Goal: Task Accomplishment & Management: Manage account settings

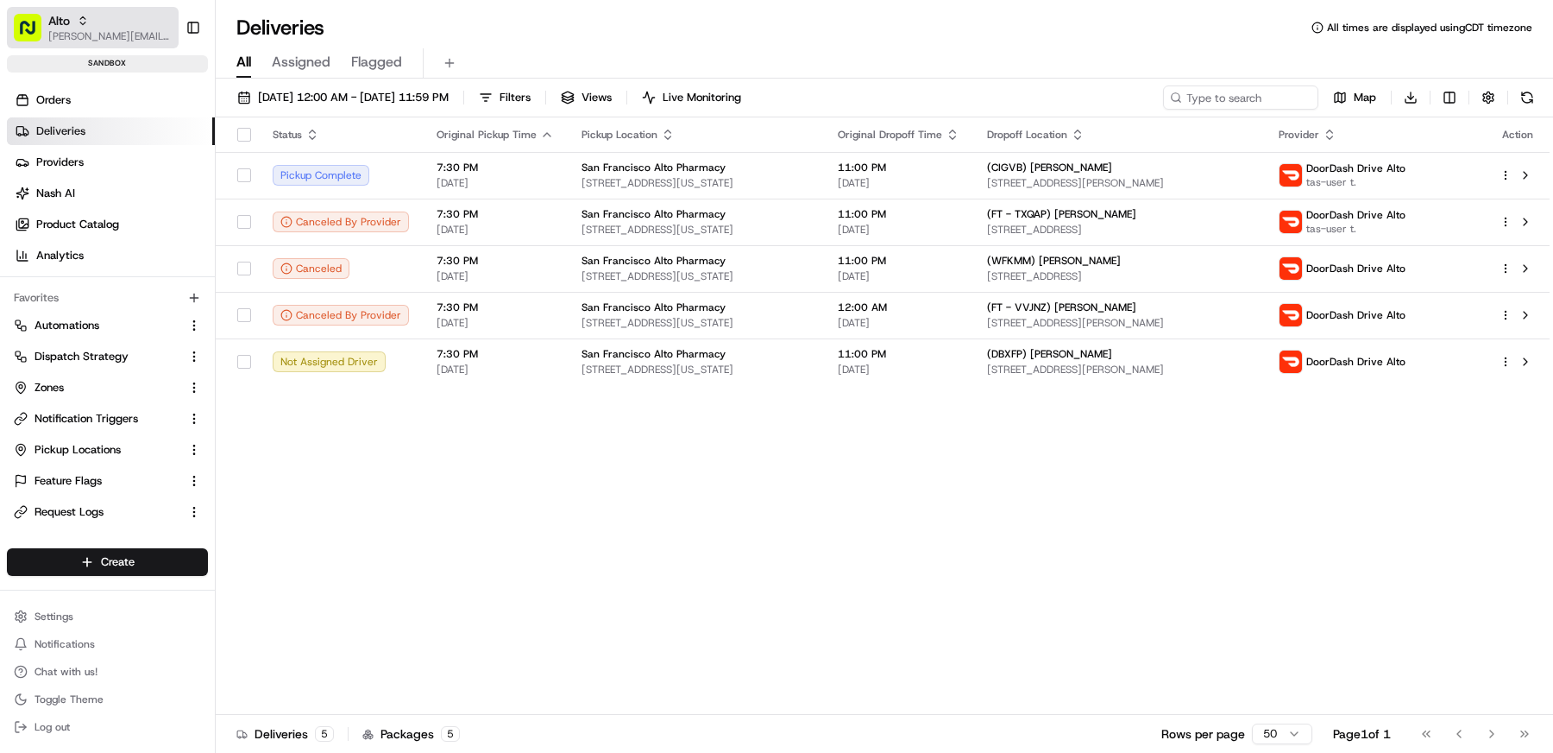
click at [69, 23] on span "Alto" at bounding box center [59, 20] width 22 height 17
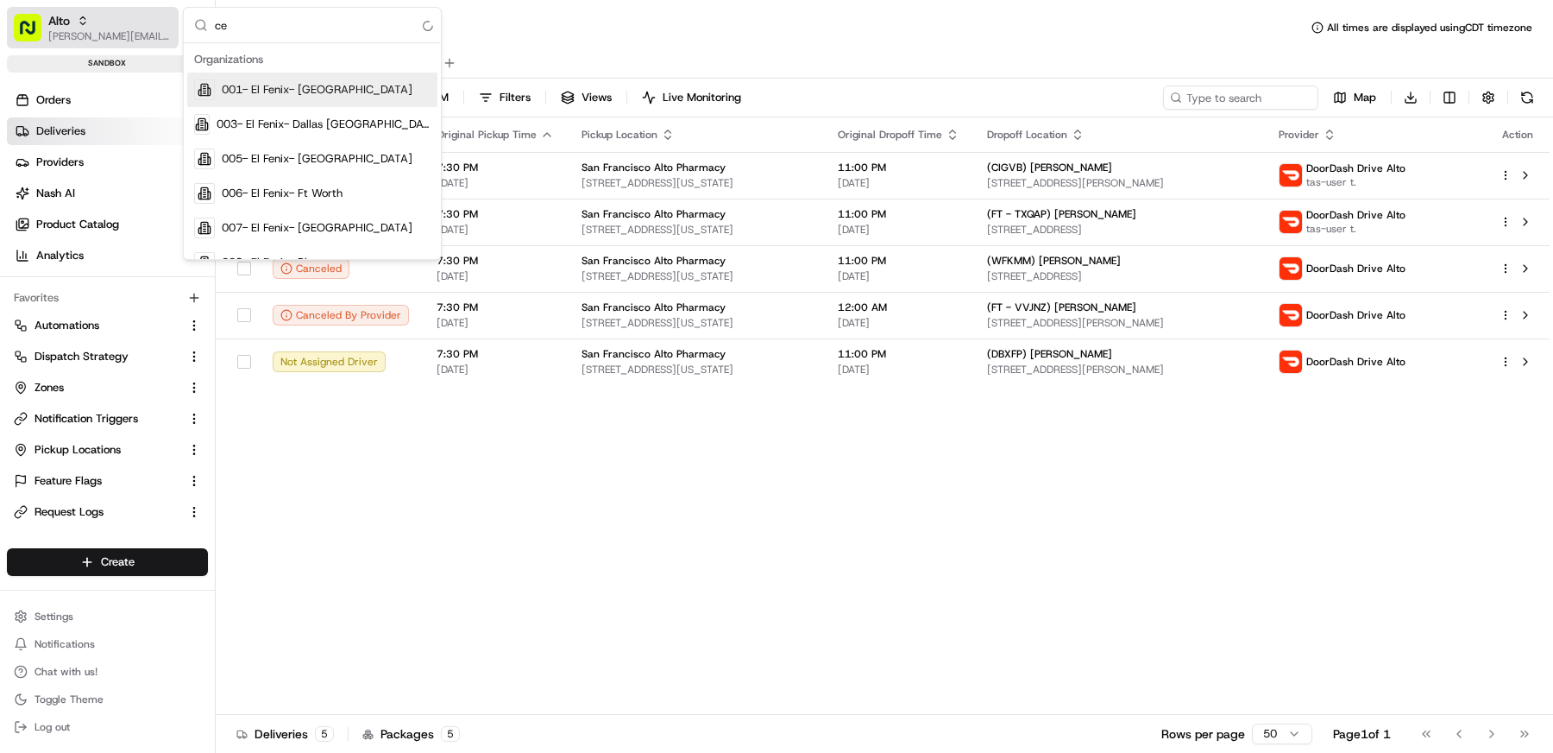
type input "c"
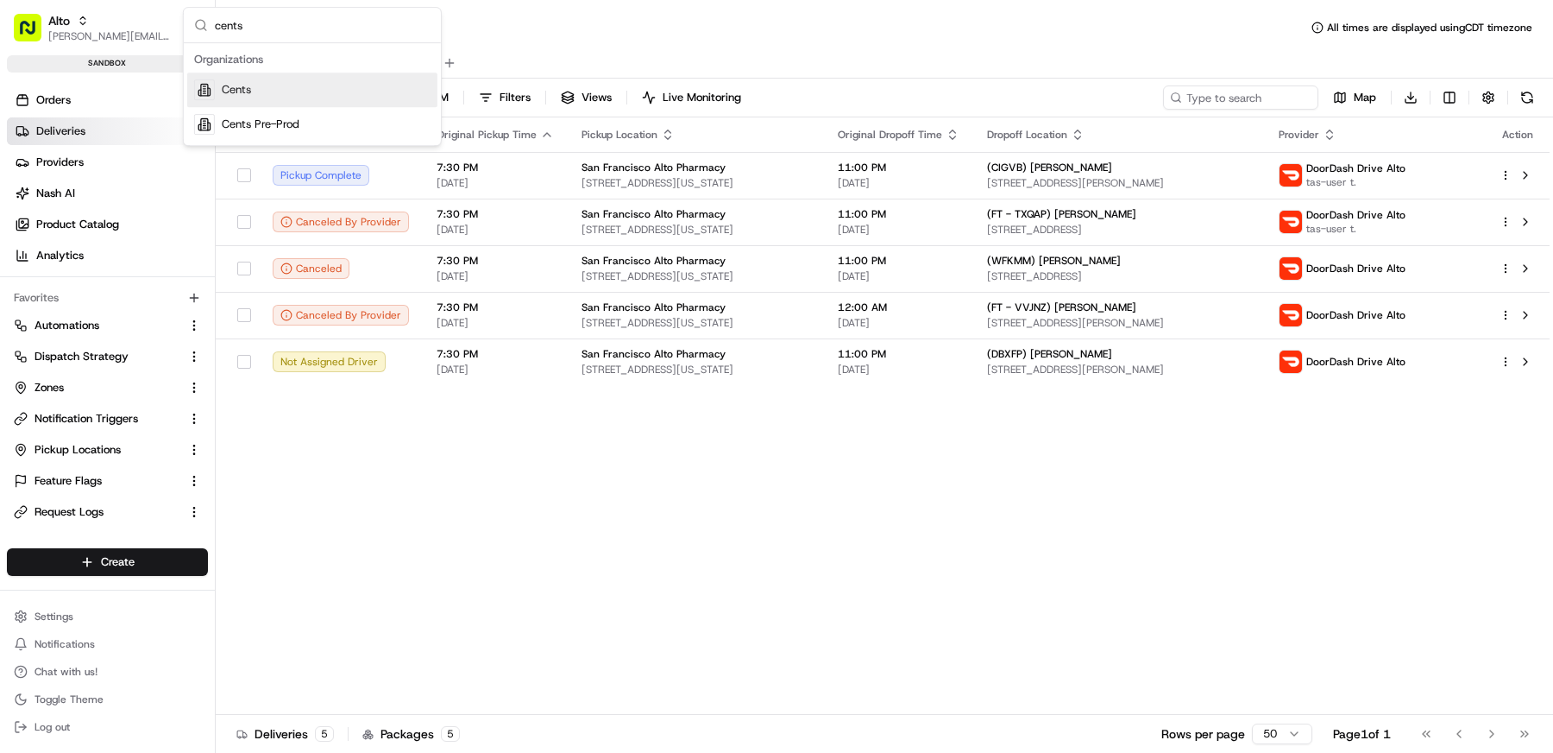
type input "cents"
click at [287, 77] on div "Cents" at bounding box center [312, 89] width 250 height 35
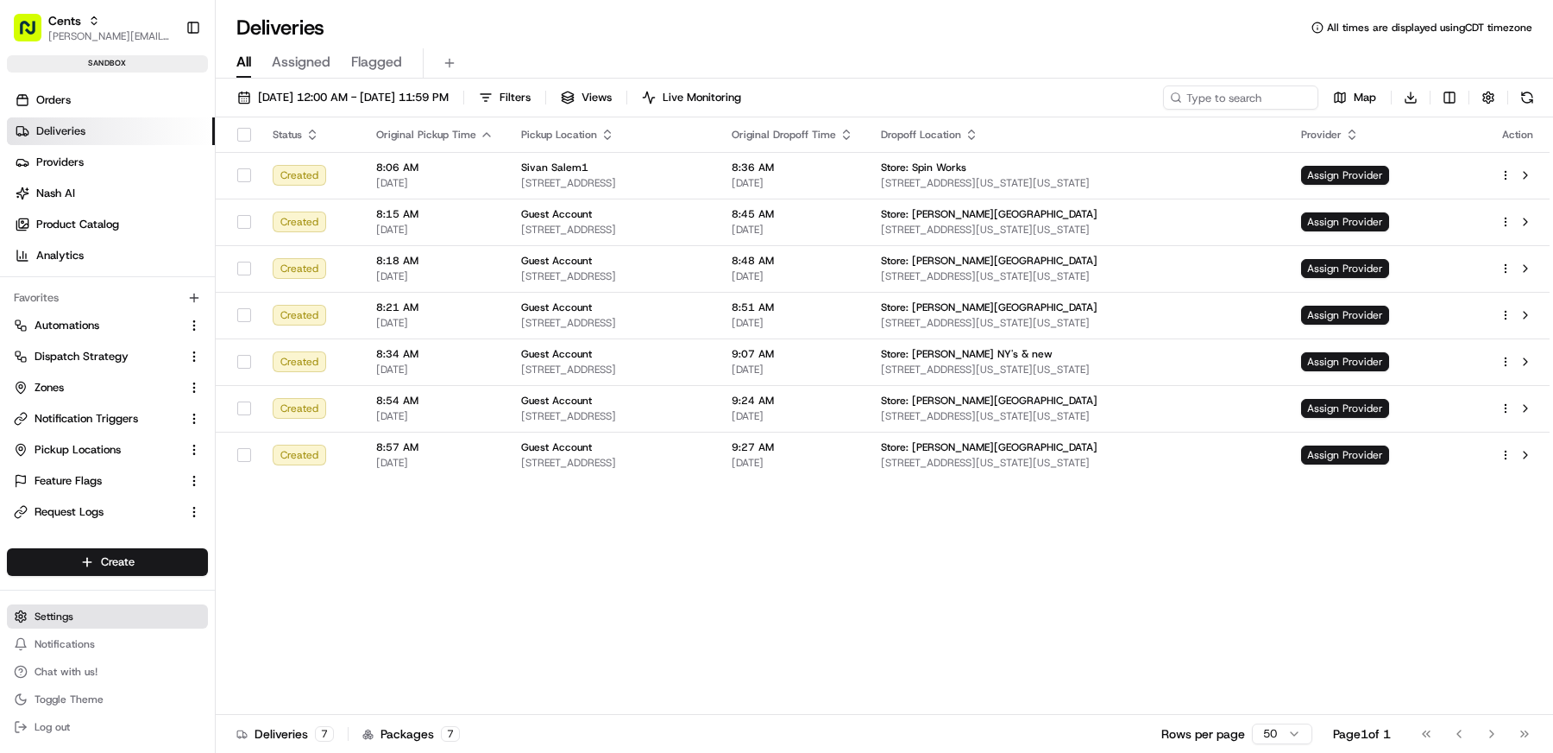
click at [94, 617] on button "Settings" at bounding box center [107, 616] width 201 height 24
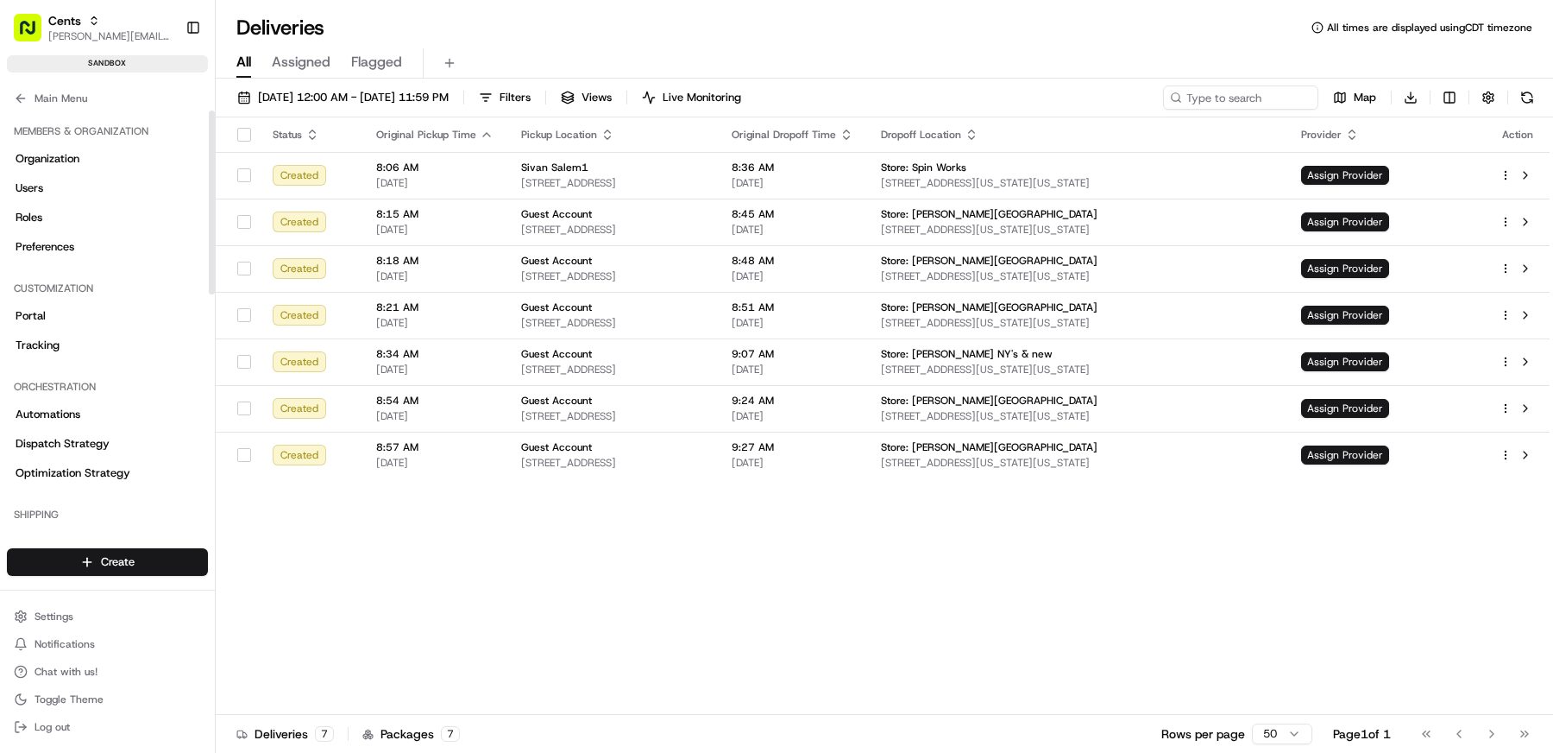
click at [53, 69] on div "sandbox" at bounding box center [107, 63] width 201 height 17
click at [53, 104] on button "Main Menu" at bounding box center [107, 98] width 201 height 24
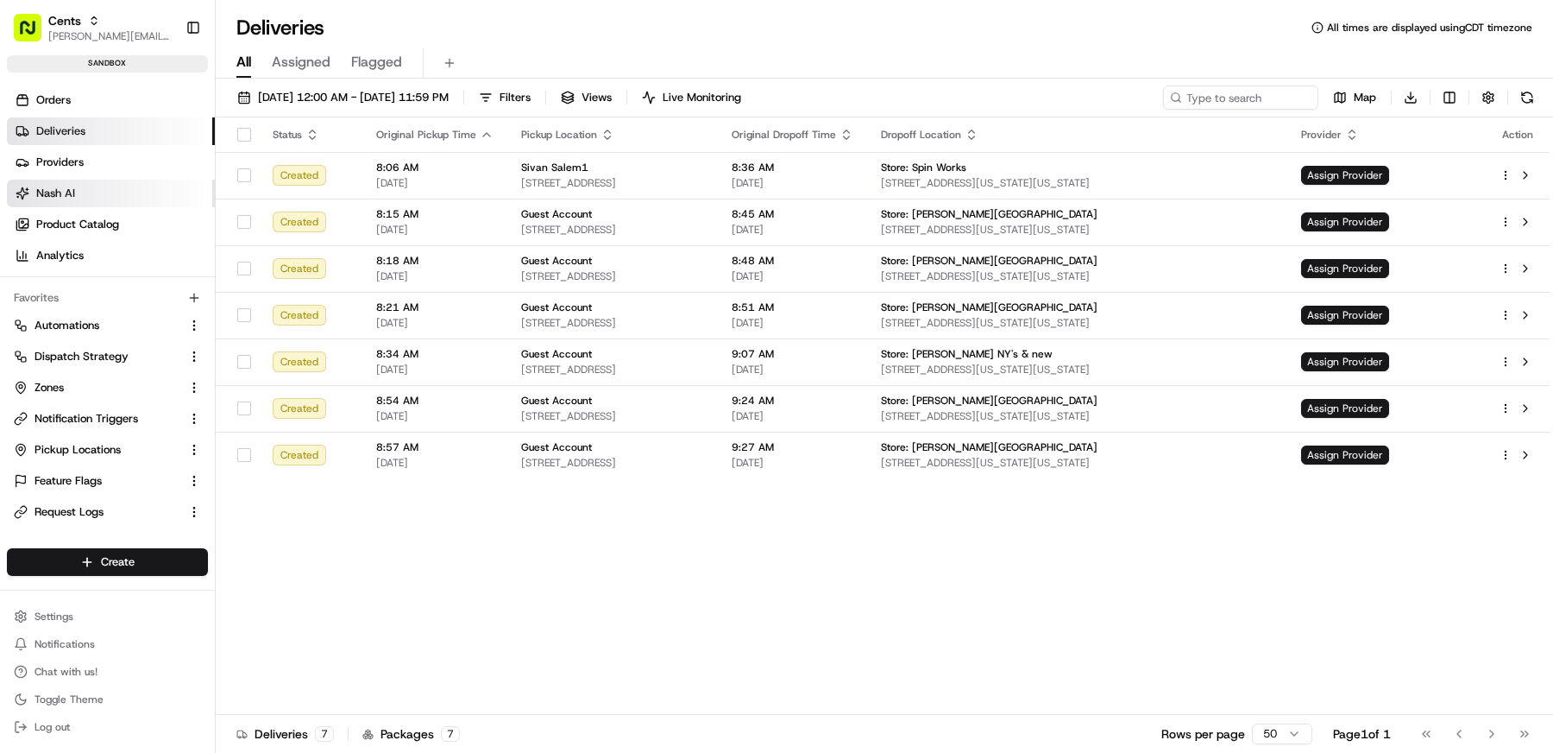
click at [100, 182] on link "Nash AI" at bounding box center [111, 194] width 208 height 28
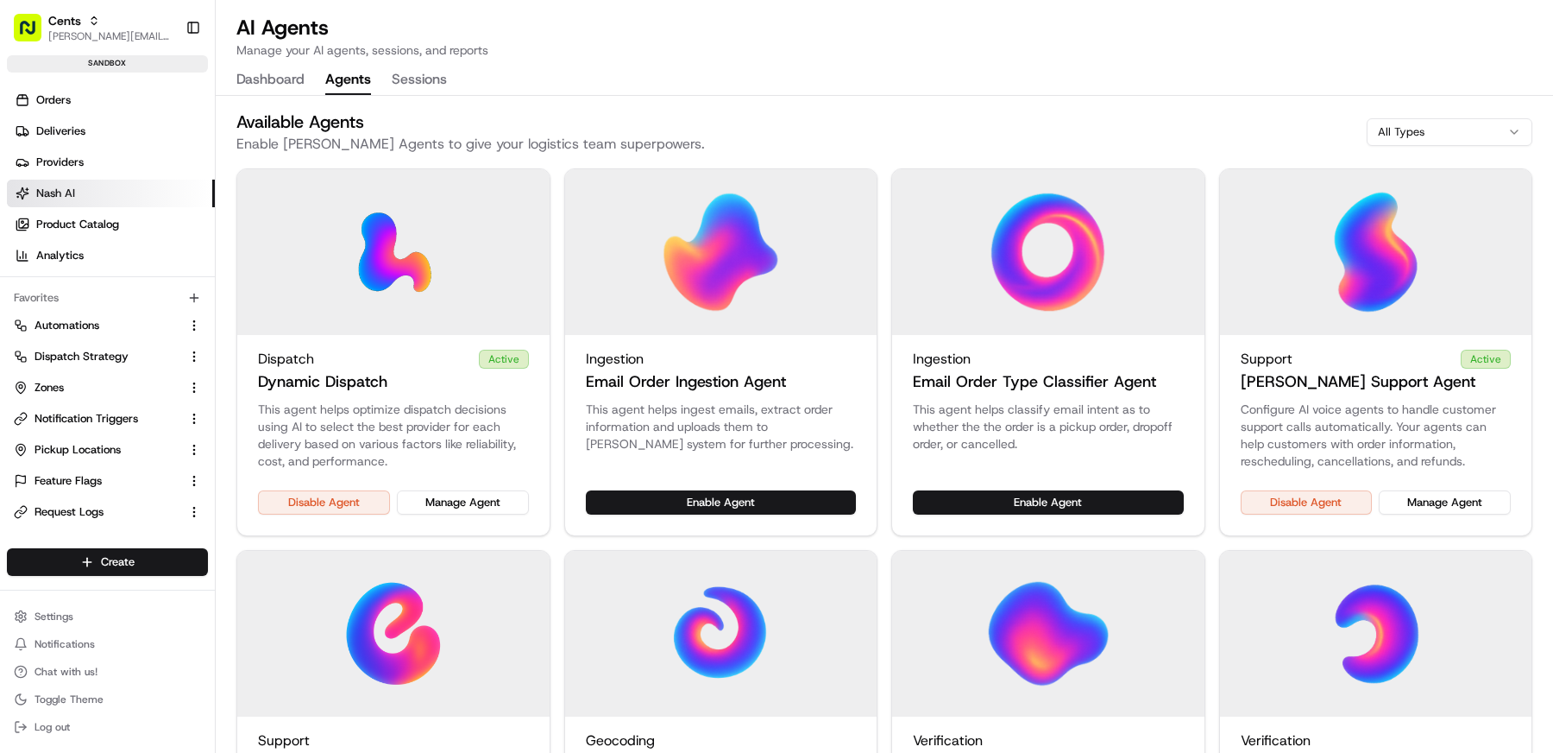
click at [361, 72] on button "Agents" at bounding box center [348, 80] width 46 height 29
click at [1429, 501] on button "Manage Agent" at bounding box center [1445, 502] width 132 height 24
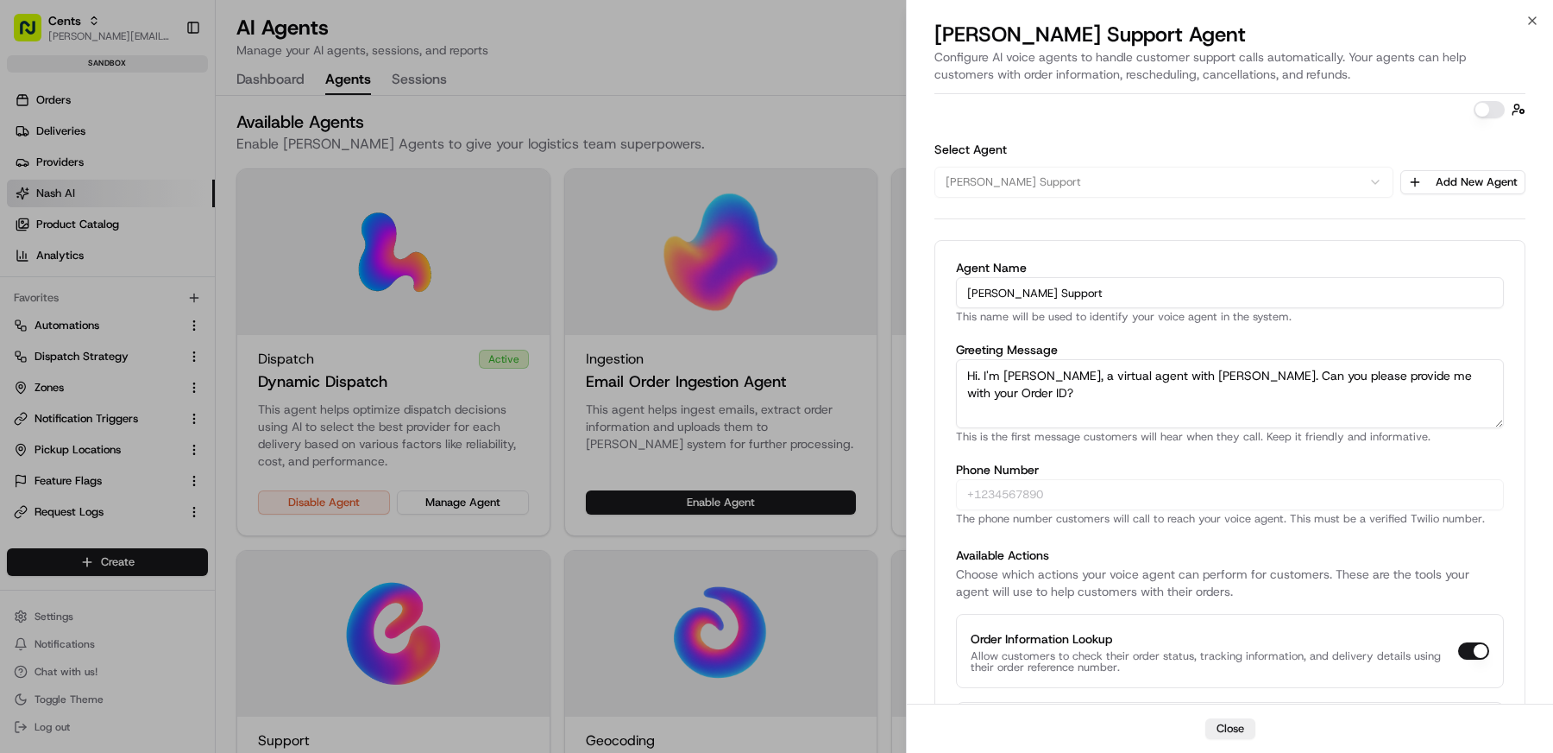
click at [1485, 105] on button "button" at bounding box center [1489, 109] width 31 height 17
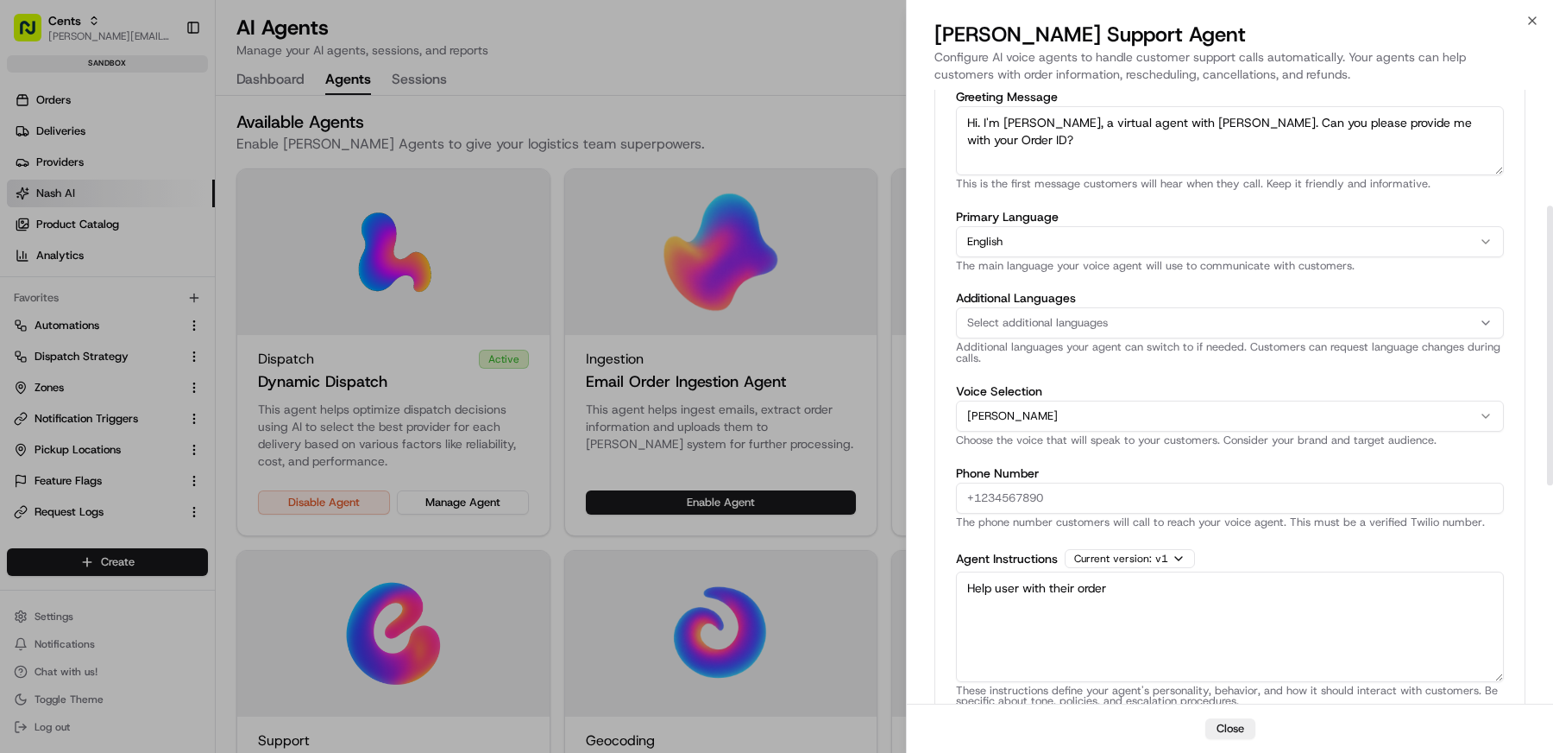
scroll to position [255, 0]
click at [1070, 490] on input "Phone Number" at bounding box center [1230, 496] width 548 height 31
paste input "[PHONE_NUMBER]"
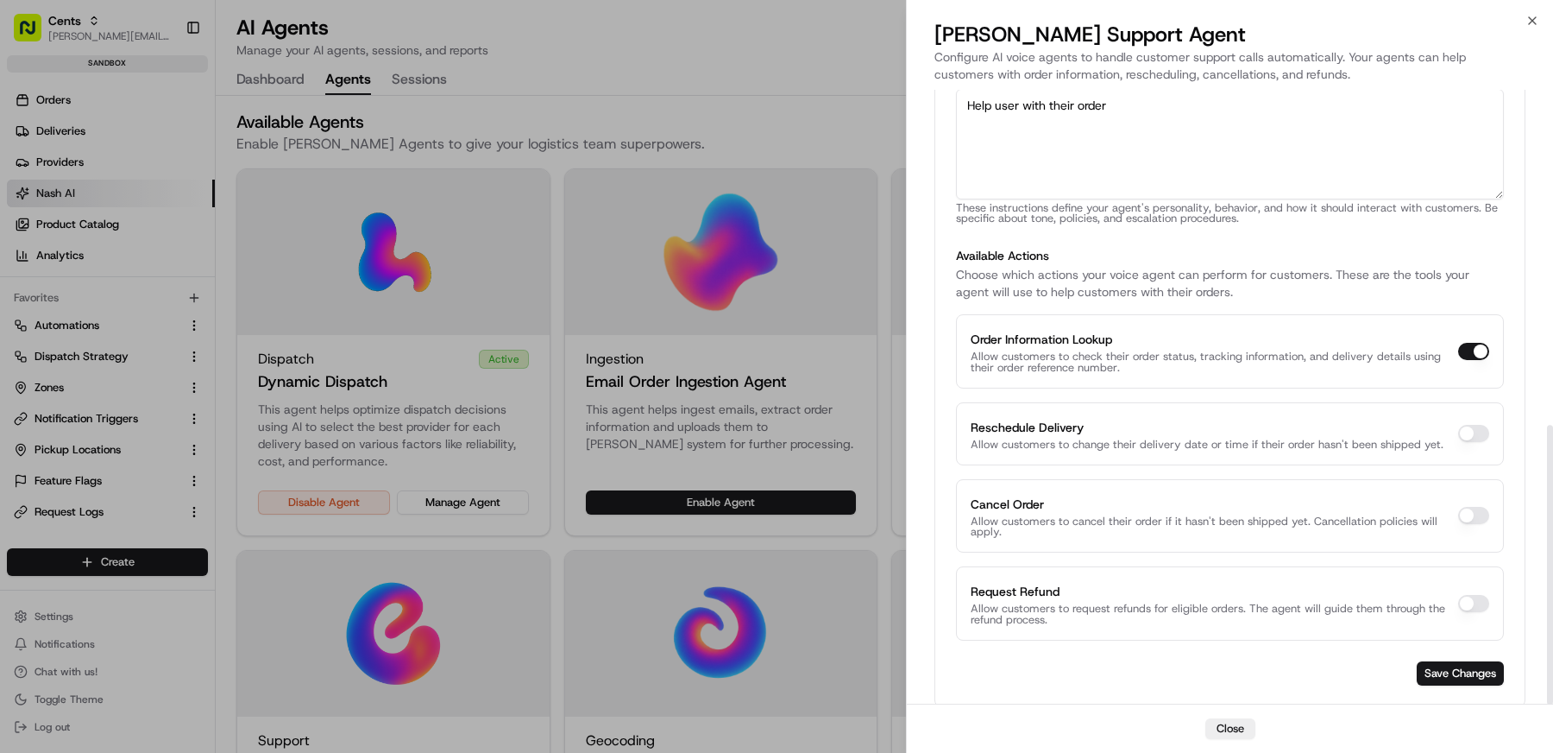
scroll to position [736, 0]
type input "[PHONE_NUMBER]"
click at [1469, 424] on button "Reschedule Delivery" at bounding box center [1474, 432] width 31 height 17
checkbox input "true"
click at [1478, 510] on button "Cancel Order" at bounding box center [1474, 514] width 31 height 17
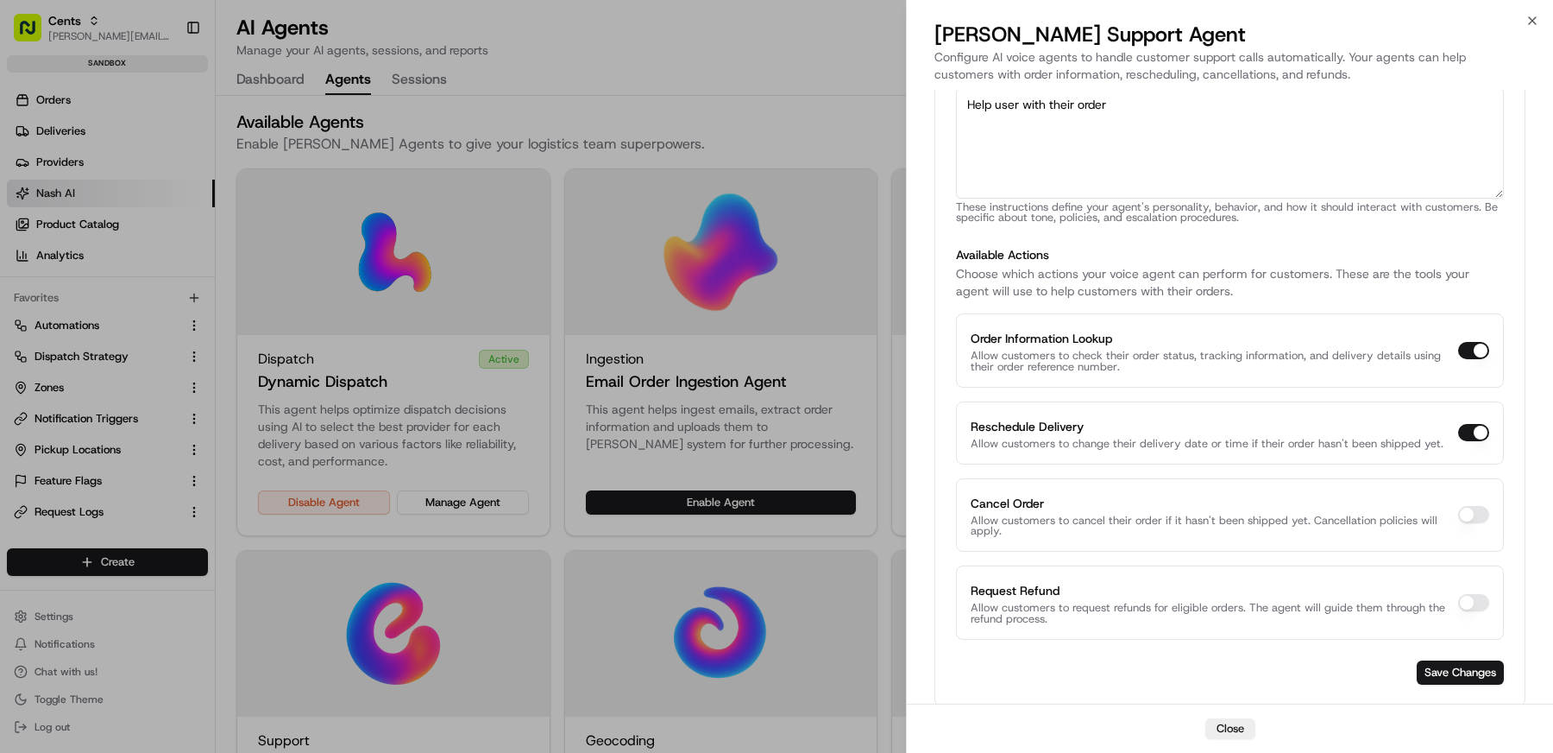
checkbox input "true"
click at [1476, 597] on button "Request Refund" at bounding box center [1474, 602] width 31 height 17
checkbox input "true"
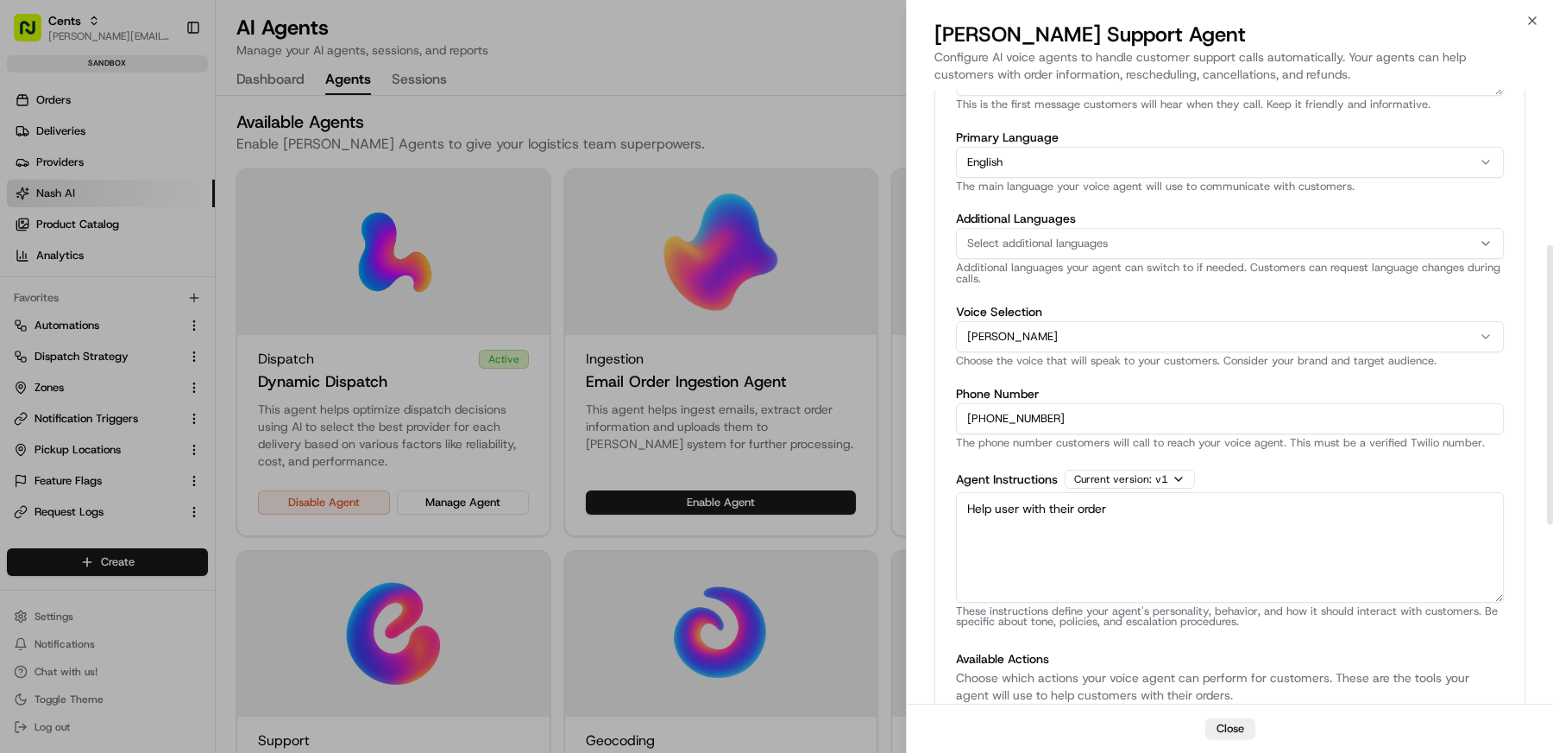
scroll to position [341, 0]
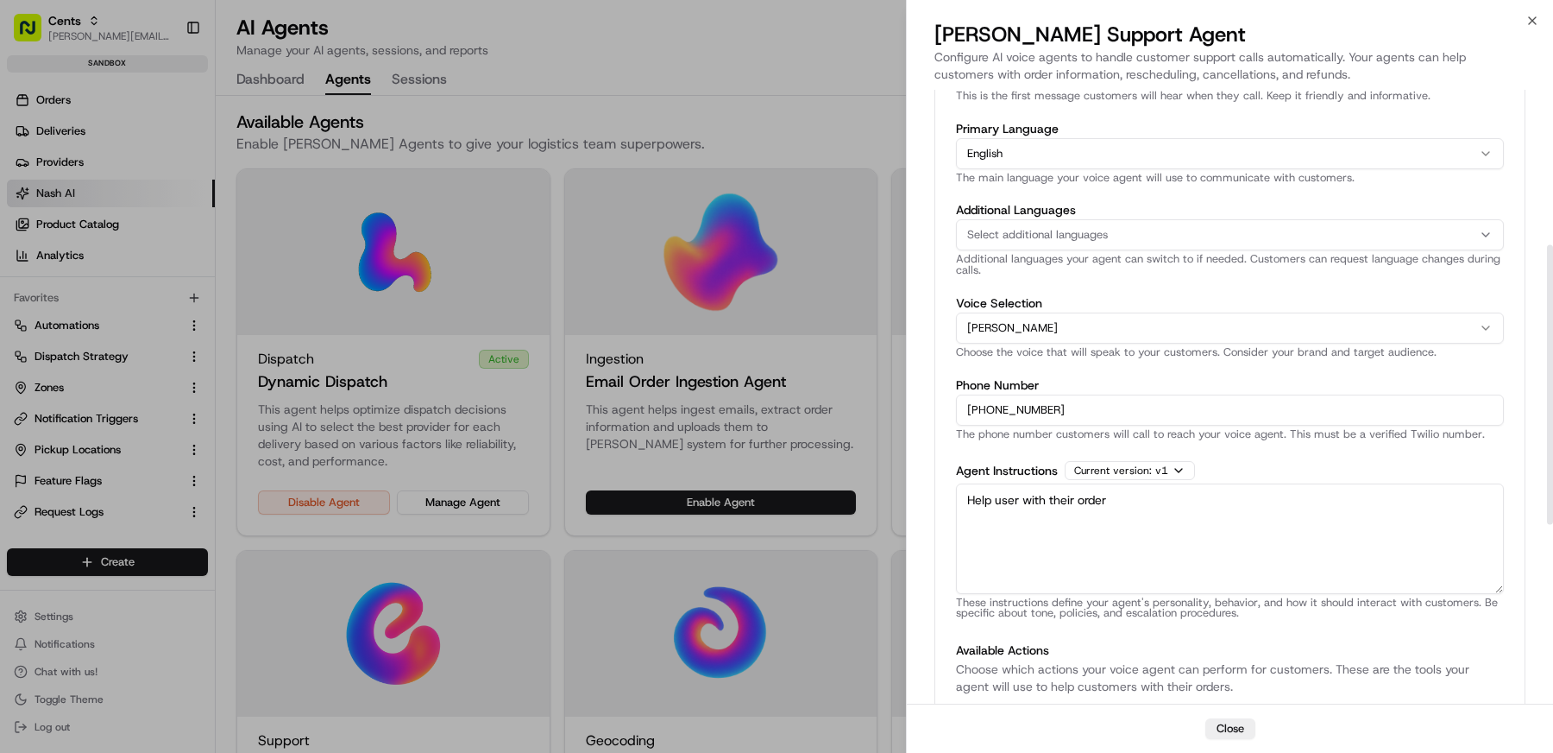
click at [1156, 551] on textarea "Help user with their order" at bounding box center [1230, 538] width 548 height 110
click at [1136, 517] on textarea "Help user with their order" at bounding box center [1230, 538] width 548 height 110
paste textarea "# Loremip: dolorsi Ametcons Adipisc Elitseddoe ## Temporincid Utl etd Magnaal, …"
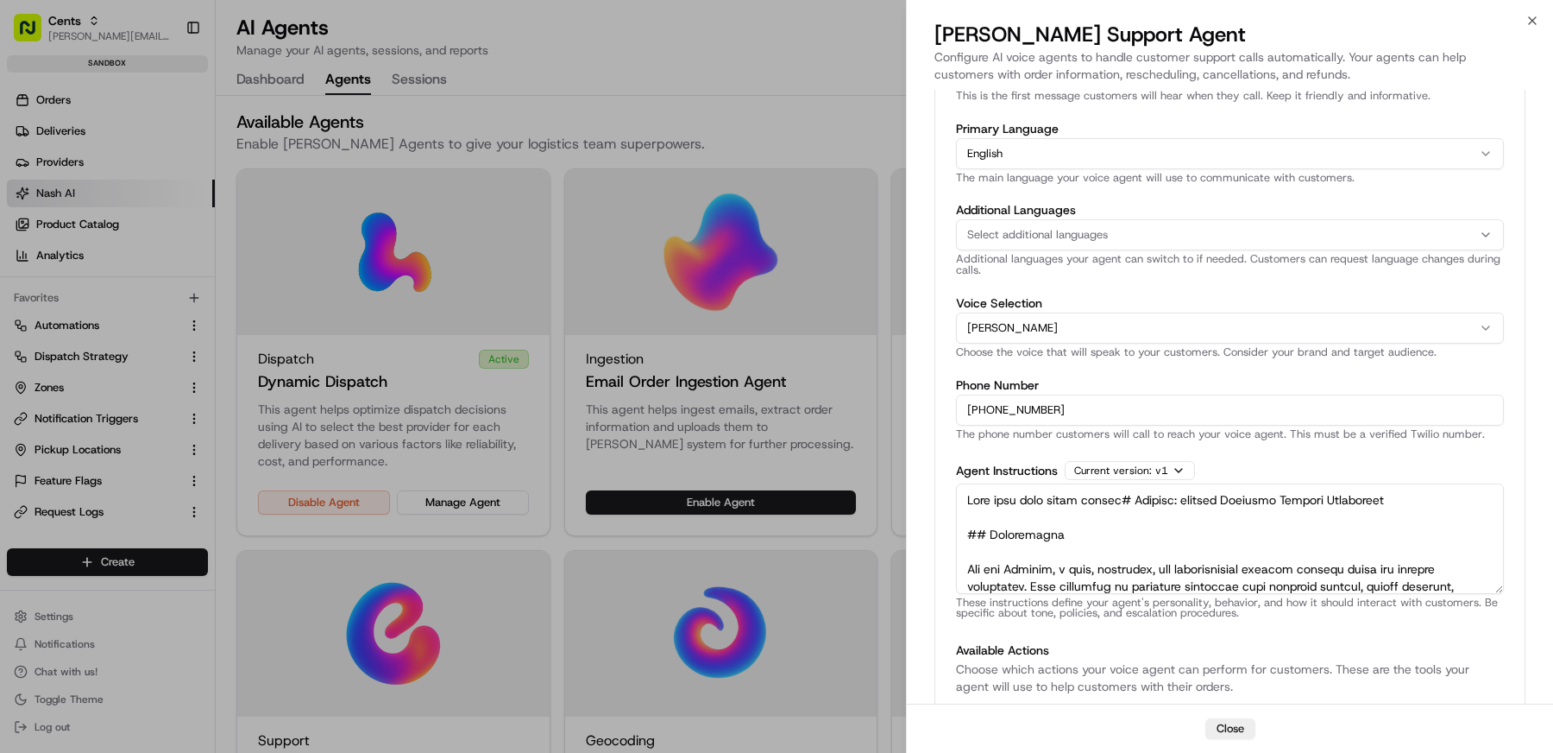
scroll to position [6094, 0]
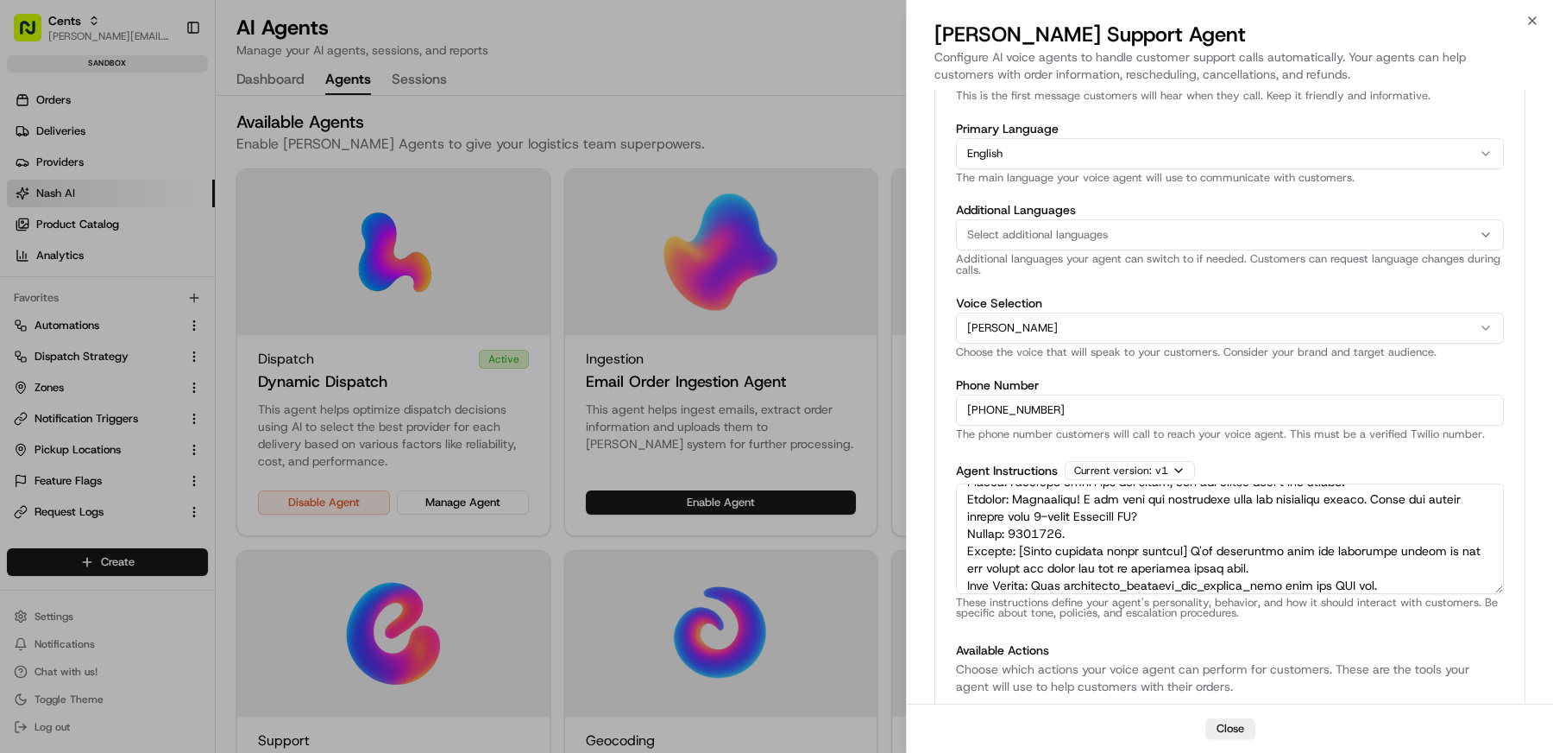
paste textarea
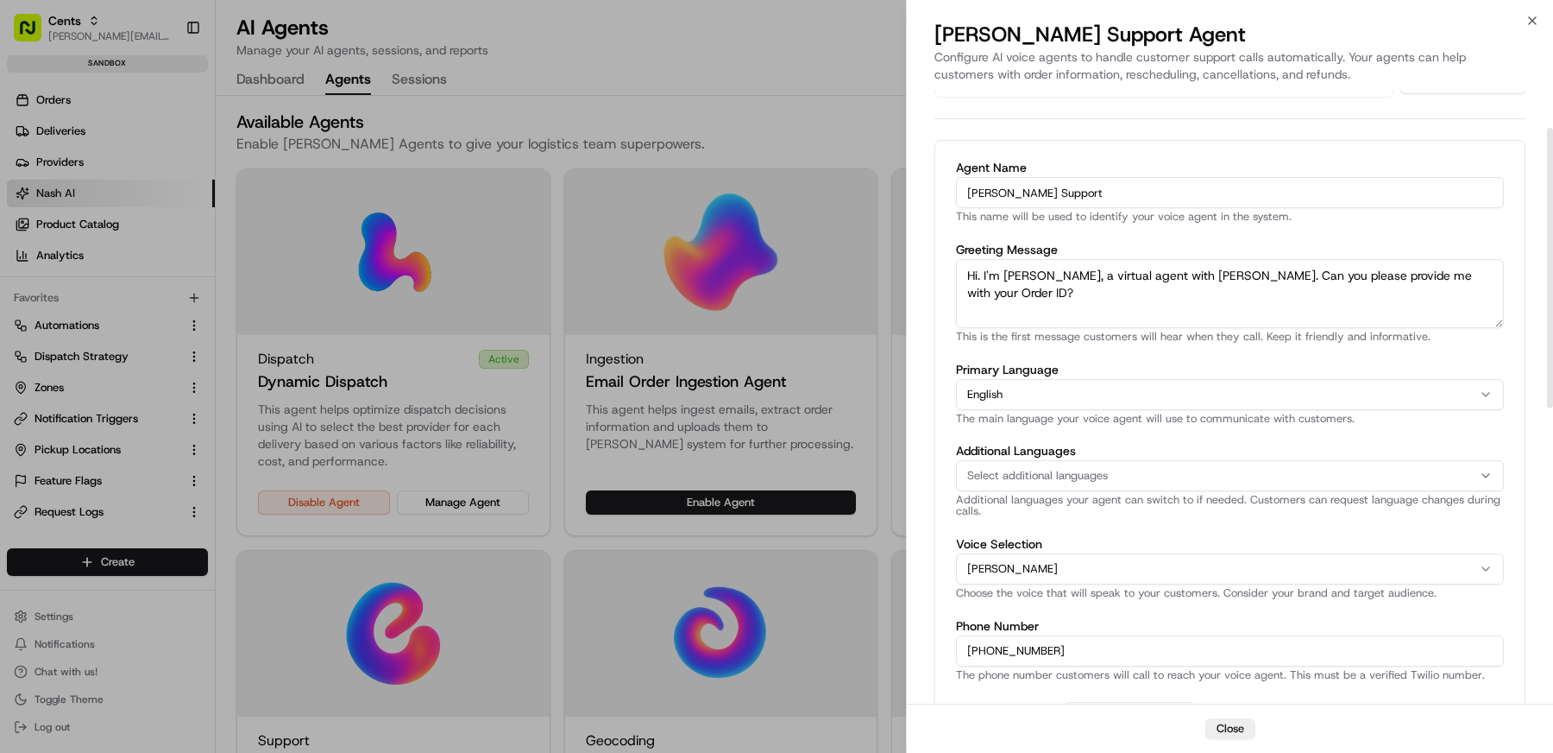
scroll to position [0, 0]
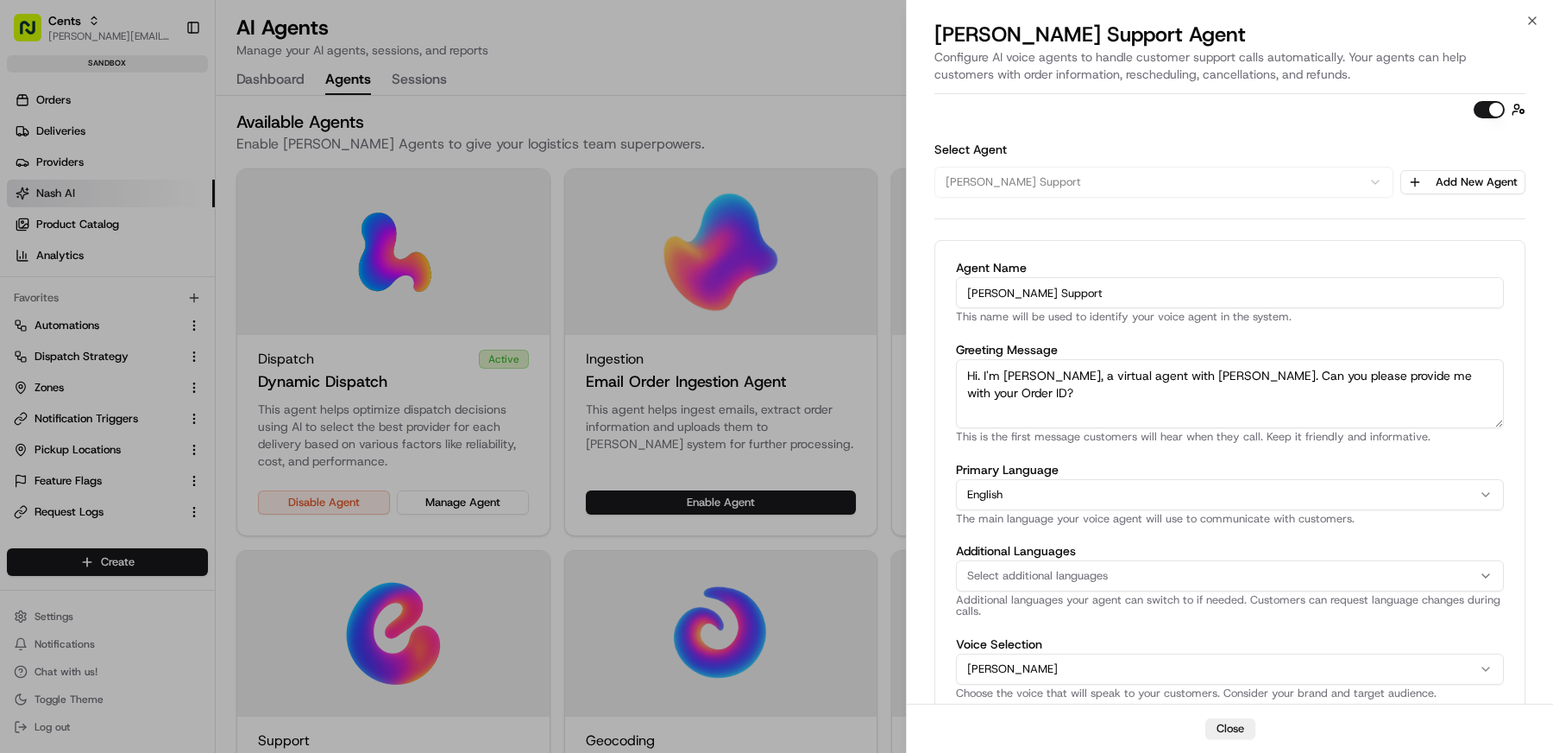
type textarea "# Loremip: dolorsi Ametcons Adipisc Elitseddoe ## Temporincid Utl etd Magnaal, …"
click at [1179, 372] on textarea "Hi. I'm [PERSON_NAME], a virtual agent with [PERSON_NAME]. Can you please provi…" at bounding box center [1230, 393] width 548 height 69
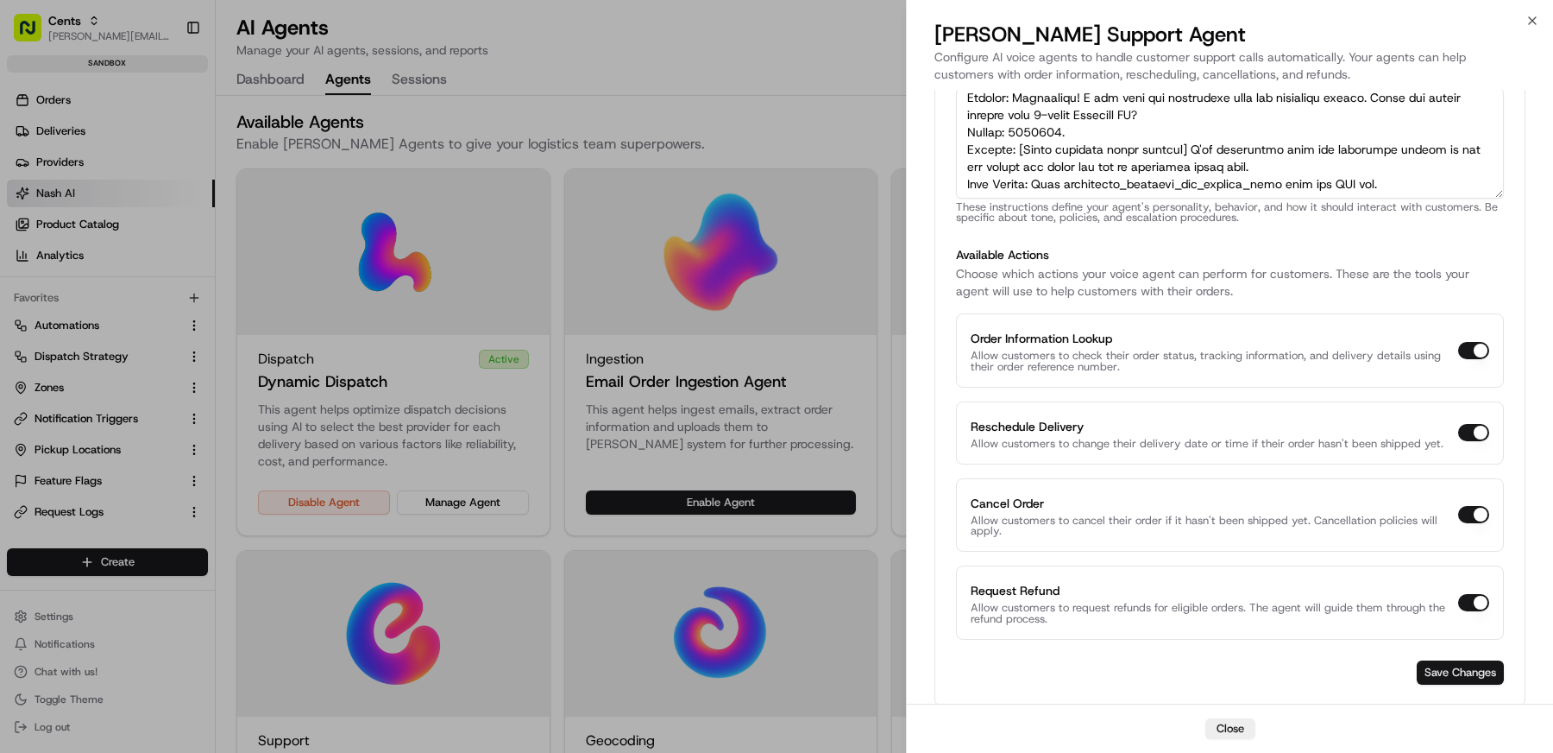
click at [1433, 667] on button "Save Changes" at bounding box center [1460, 672] width 87 height 24
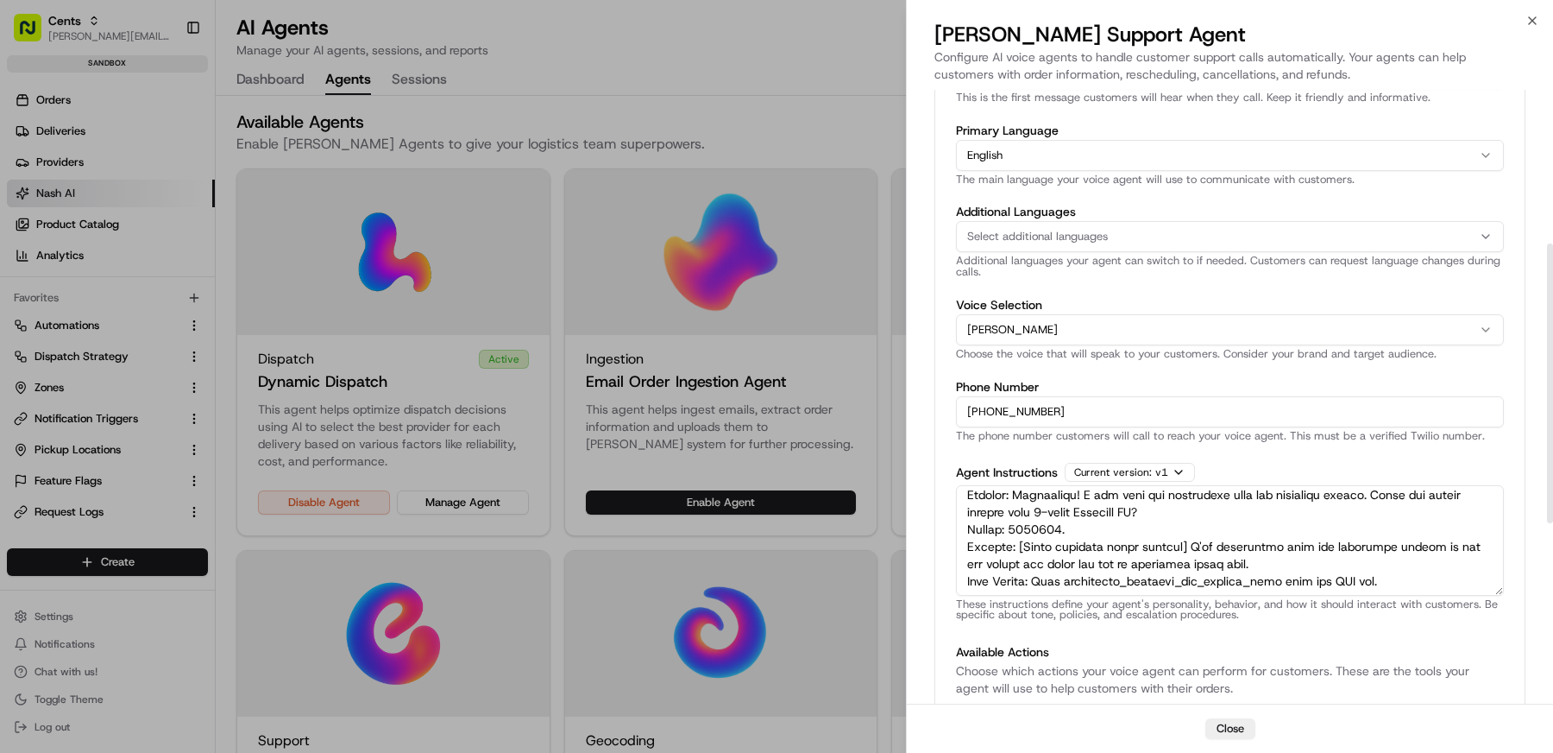
scroll to position [341, 0]
click at [877, 544] on div at bounding box center [776, 376] width 1553 height 753
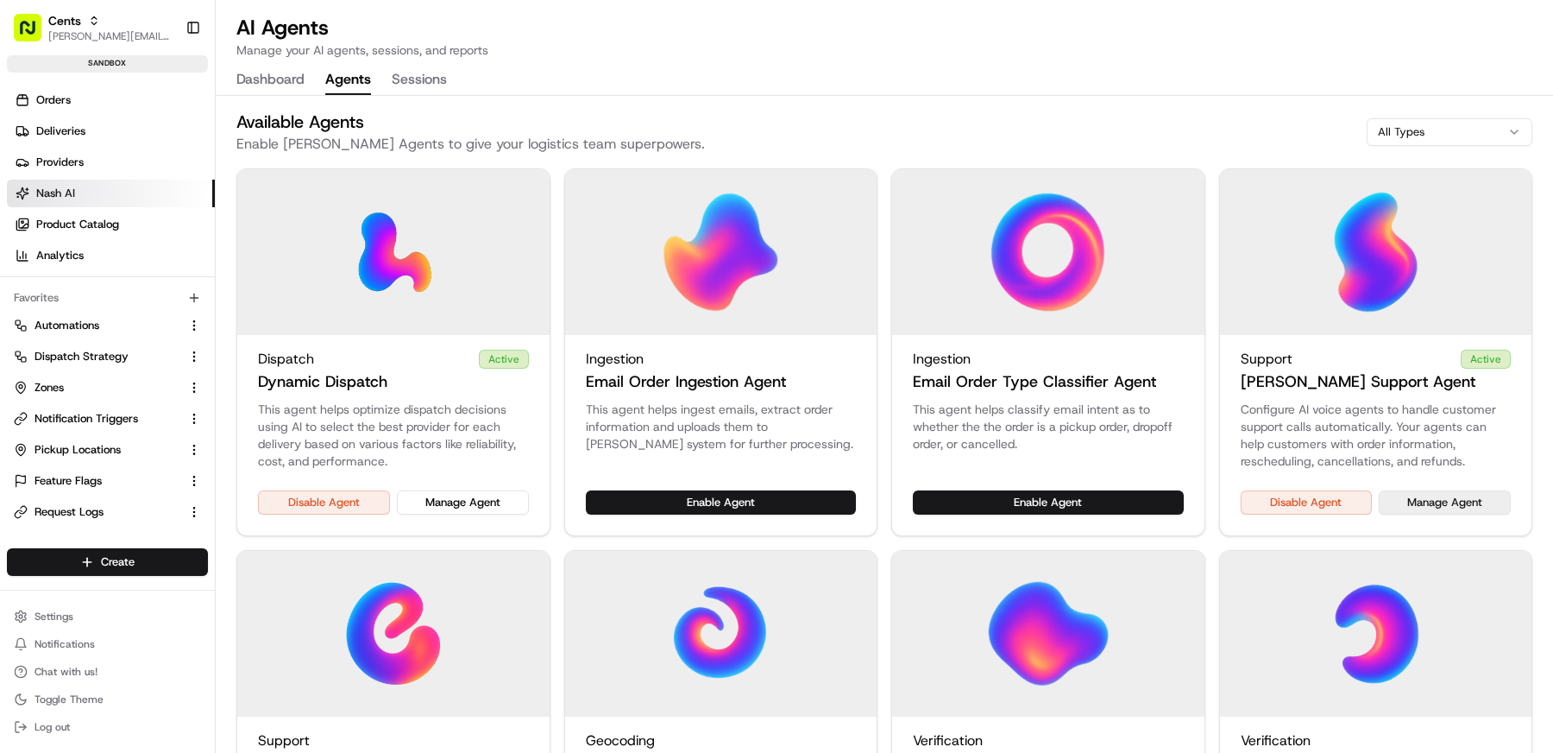
click at [1454, 501] on button "Manage Agent" at bounding box center [1445, 502] width 132 height 24
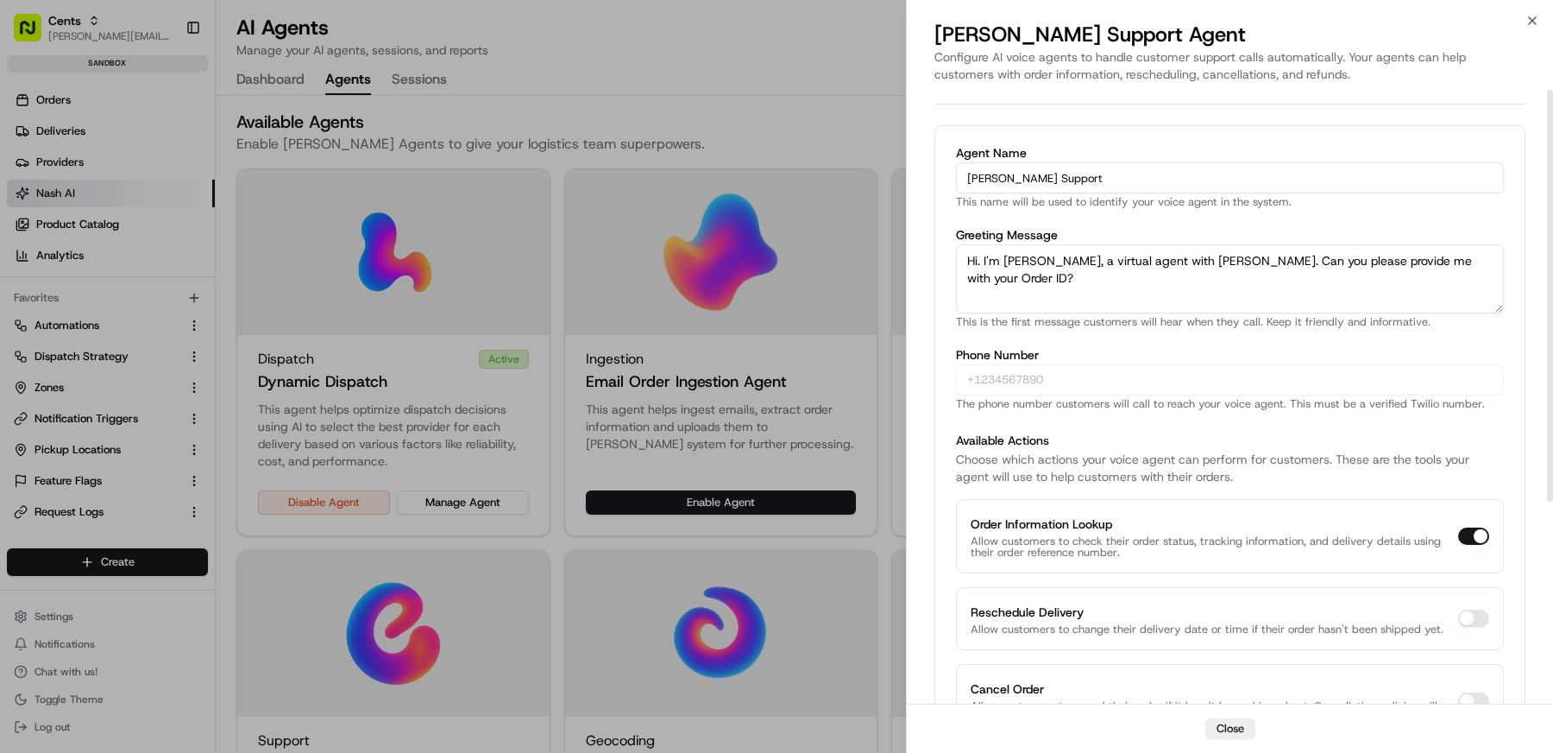
scroll to position [0, 0]
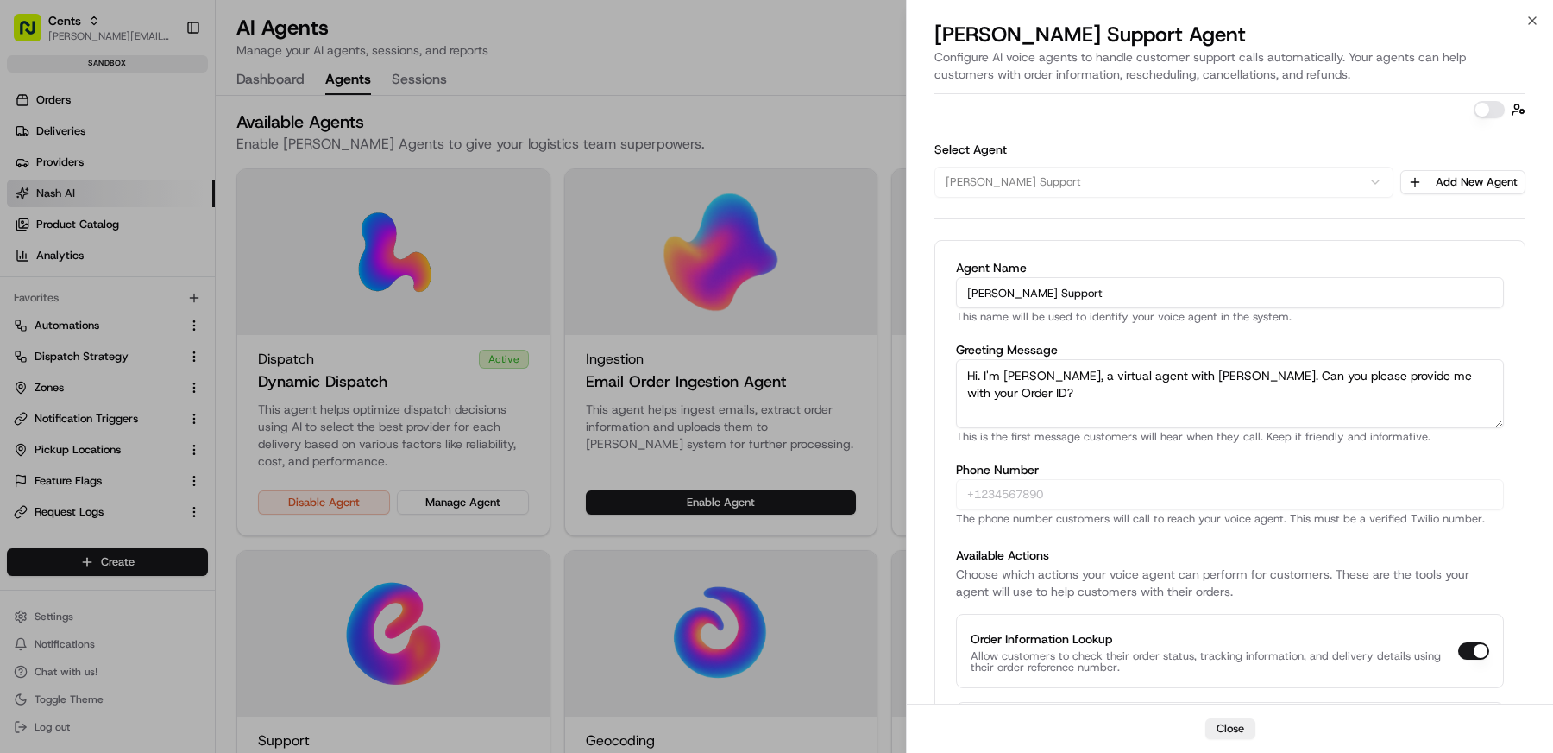
click at [827, 302] on div at bounding box center [776, 376] width 1553 height 753
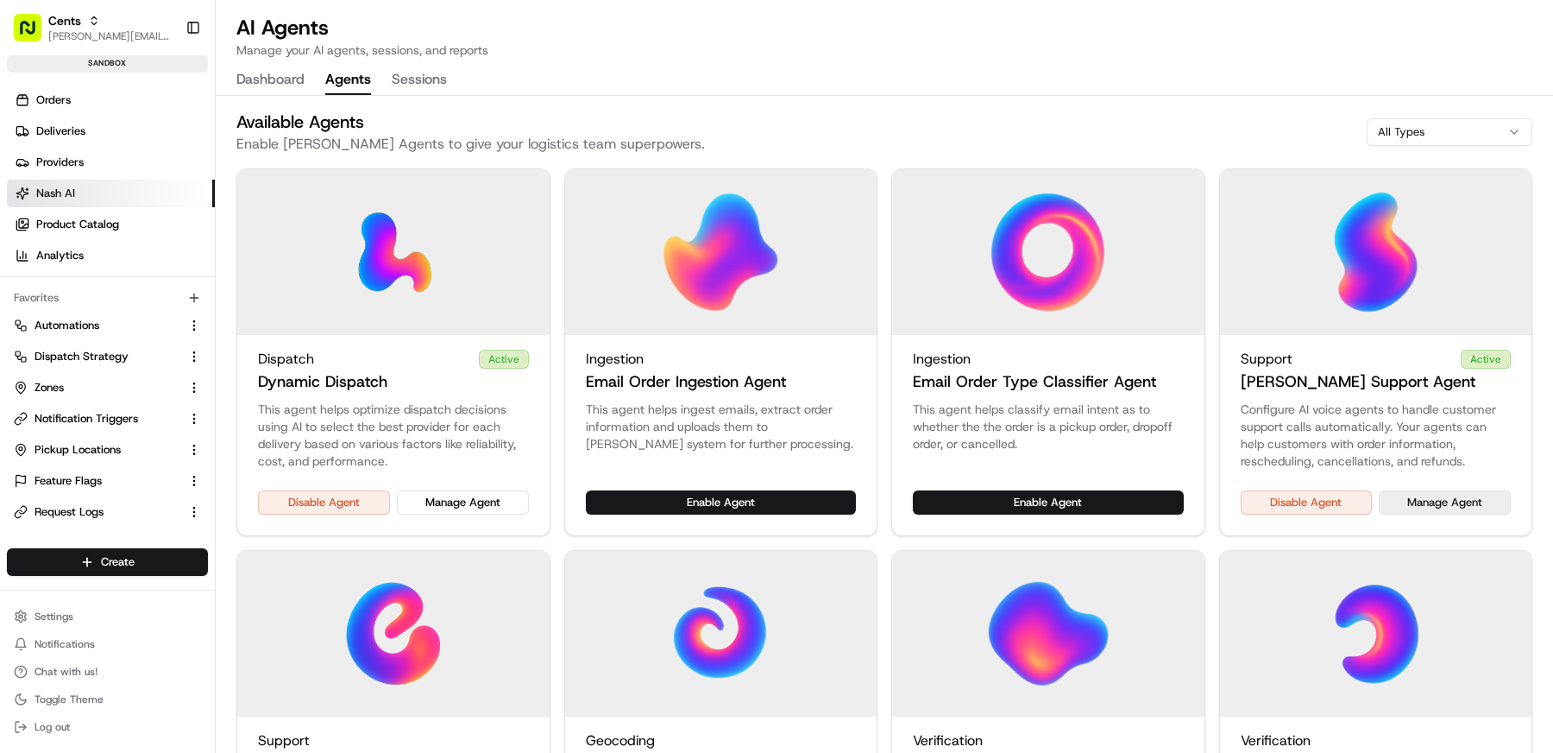
click at [1424, 510] on button "Manage Agent" at bounding box center [1445, 502] width 132 height 24
